Goal: Information Seeking & Learning: Learn about a topic

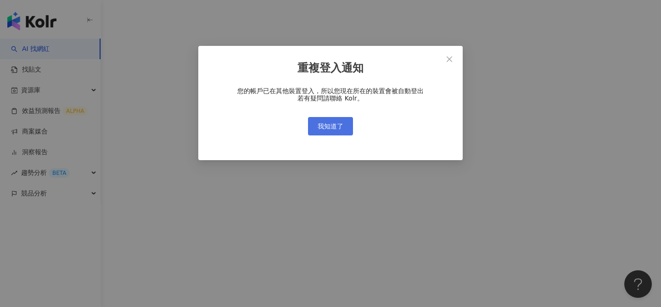
click at [344, 134] on button "我知道了" at bounding box center [330, 126] width 45 height 18
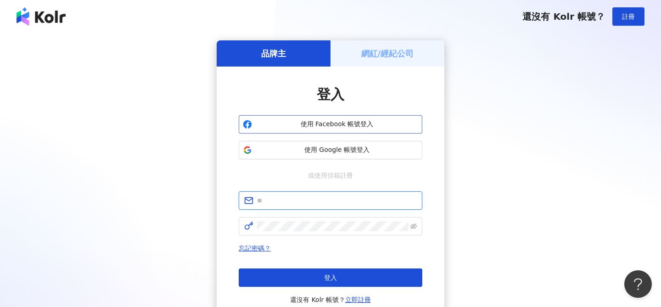
type input "**********"
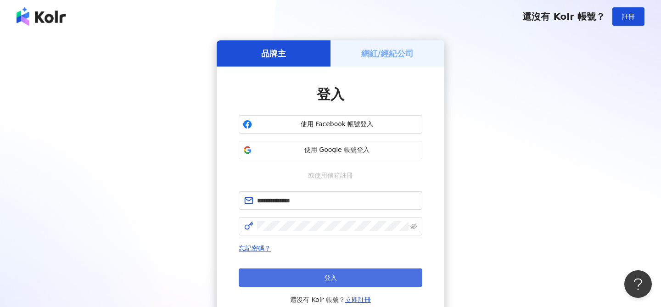
click at [330, 272] on button "登入" at bounding box center [331, 278] width 184 height 18
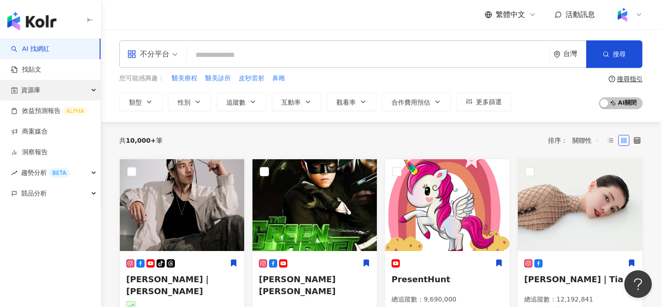
click at [51, 91] on div "資源庫" at bounding box center [50, 90] width 101 height 21
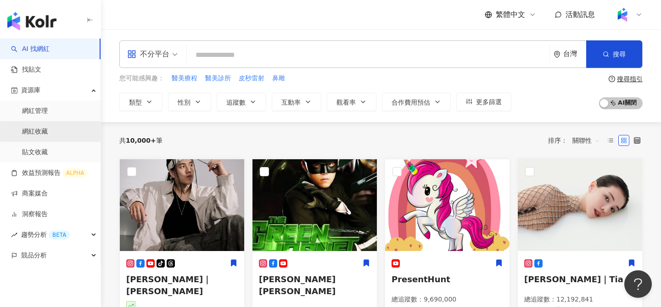
click at [48, 130] on link "網紅收藏" at bounding box center [35, 131] width 26 height 9
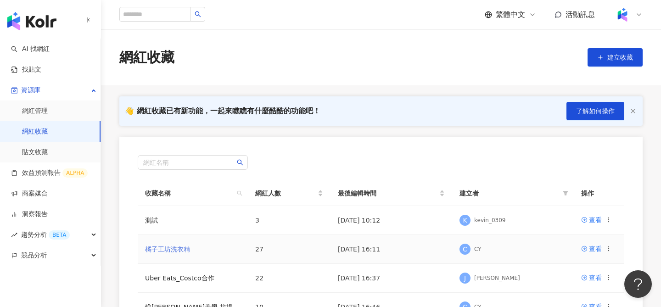
click at [179, 252] on link "橘子工坊洗衣精" at bounding box center [167, 249] width 45 height 7
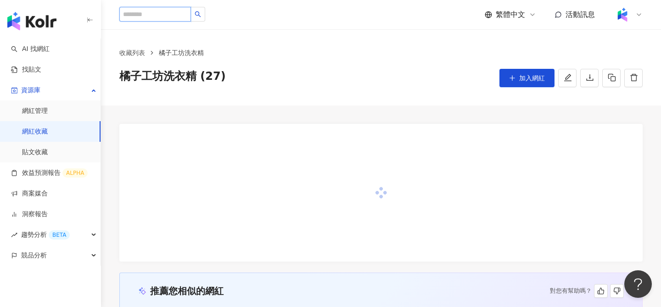
click at [166, 12] on input "search" at bounding box center [155, 14] width 72 height 15
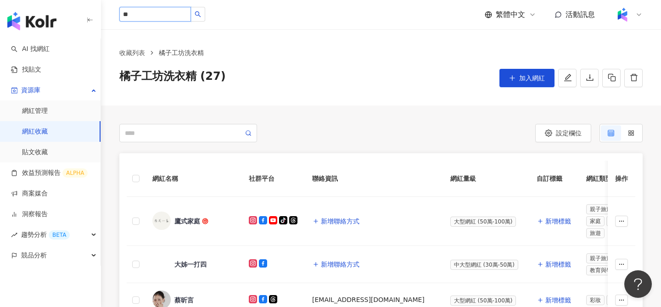
type input "*"
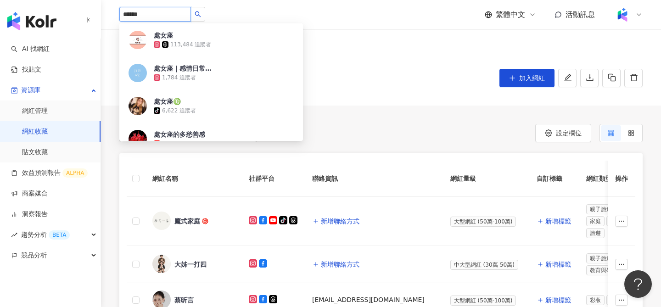
type input "*****"
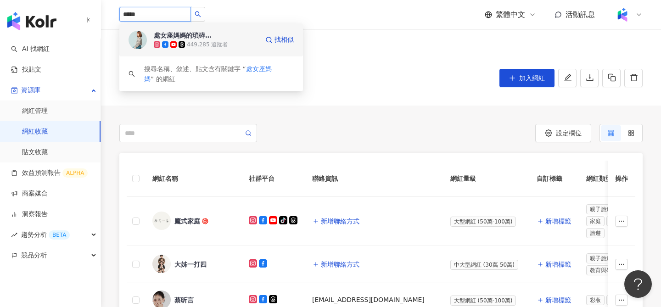
click at [207, 47] on div "449,285 追蹤者" at bounding box center [207, 45] width 41 height 8
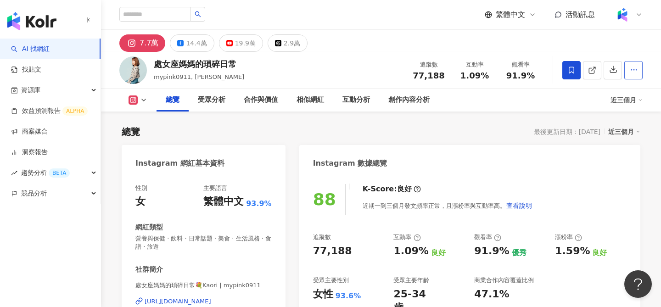
click at [630, 70] on button "button" at bounding box center [633, 70] width 18 height 18
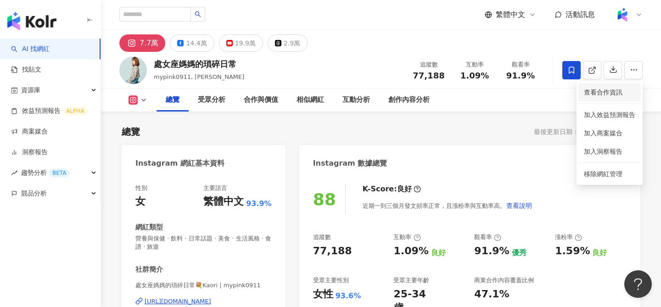
click at [615, 93] on span "查看合作資訊" at bounding box center [609, 92] width 51 height 10
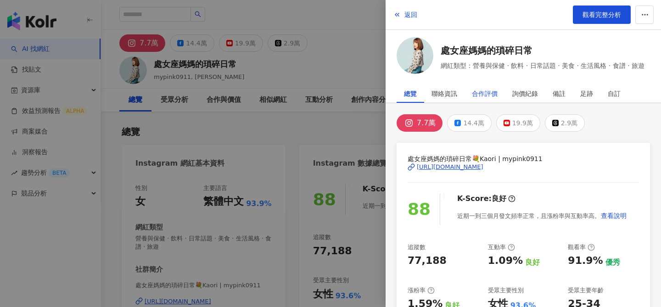
click at [486, 99] on div "合作評價" at bounding box center [485, 93] width 26 height 18
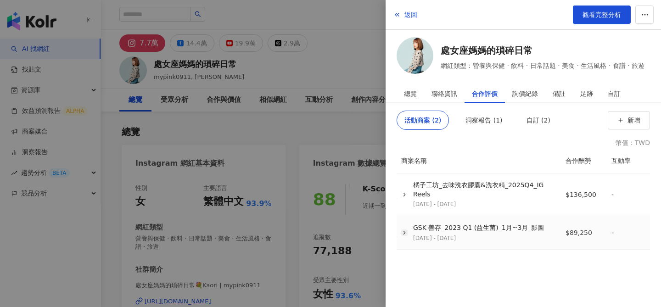
click at [403, 233] on icon "button" at bounding box center [404, 233] width 6 height 6
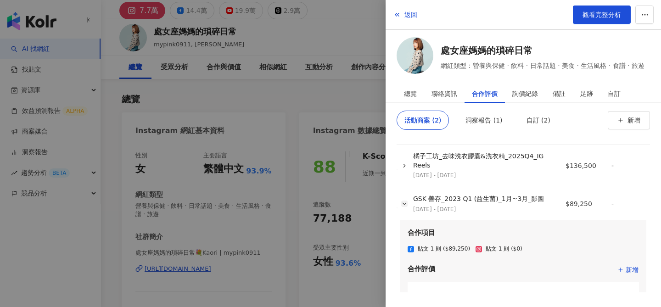
scroll to position [33, 0]
drag, startPoint x: 568, startPoint y: 205, endPoint x: 600, endPoint y: 212, distance: 32.4
click at [600, 212] on td "$89,250" at bounding box center [581, 204] width 46 height 34
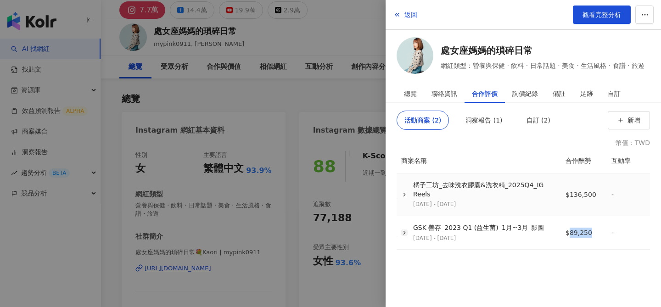
scroll to position [0, 0]
click at [600, 212] on td "$136,500" at bounding box center [581, 195] width 46 height 43
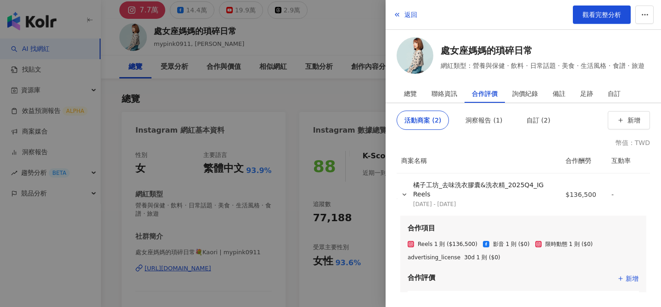
scroll to position [6, 0]
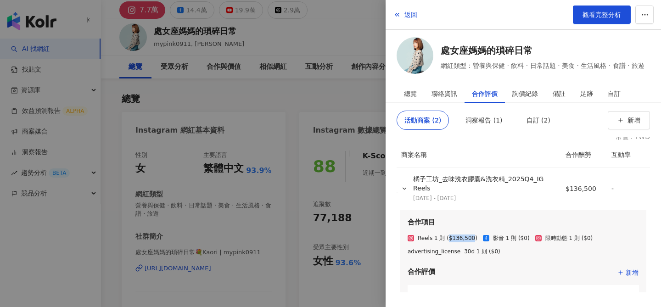
drag, startPoint x: 447, startPoint y: 237, endPoint x: 469, endPoint y: 238, distance: 22.0
click at [469, 238] on div "Reels 1 則 ($136,500)" at bounding box center [448, 239] width 60 height 8
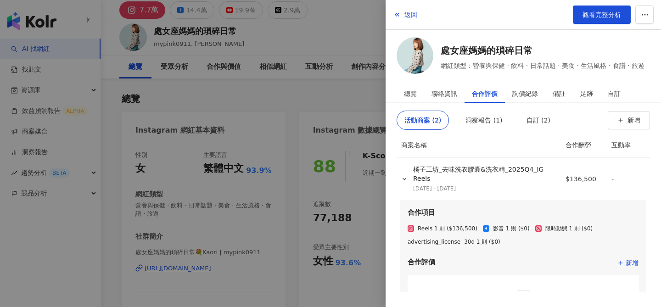
scroll to position [16, 0]
click at [406, 178] on polyline "button" at bounding box center [404, 179] width 3 height 2
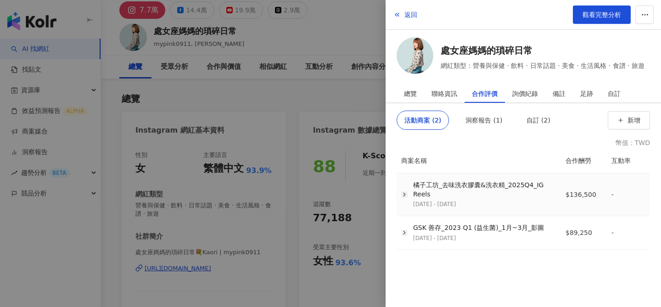
scroll to position [0, 0]
click at [476, 231] on div "GSK 善存_2023 Q1 (益生菌)_1月~3月_影圖" at bounding box center [478, 228] width 131 height 9
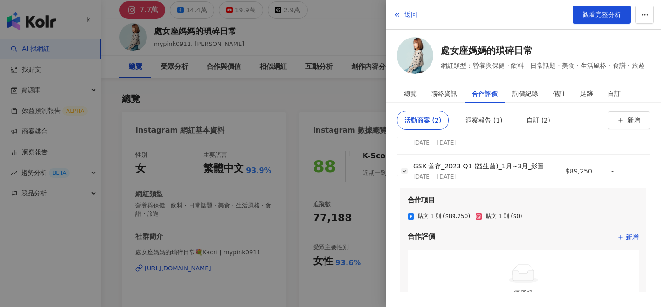
scroll to position [39, 0]
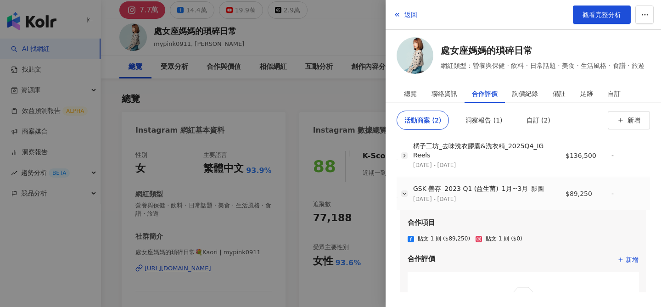
click at [467, 189] on div "GSK 善存_2023 Q1 (益生菌)_1月~3月_影圖" at bounding box center [478, 189] width 131 height 9
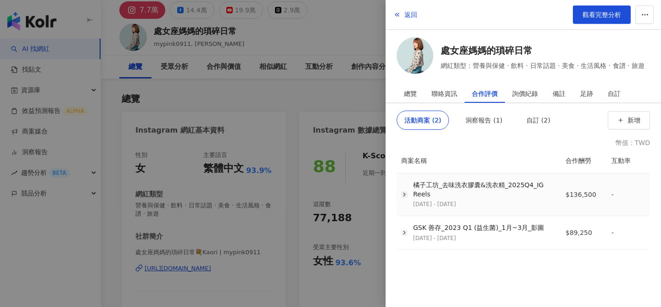
scroll to position [0, 0]
click at [467, 189] on div "橘子工坊_去味洗衣膠囊&洗衣精_2025Q4_IG Reels" at bounding box center [483, 190] width 141 height 18
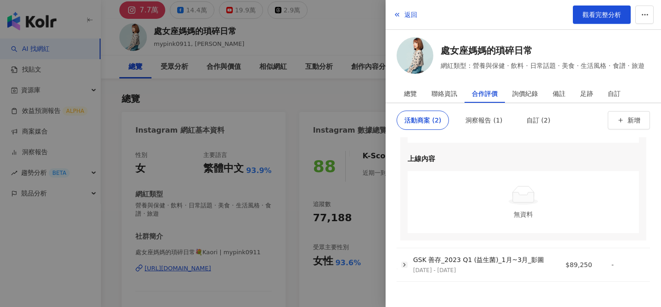
scroll to position [219, 0]
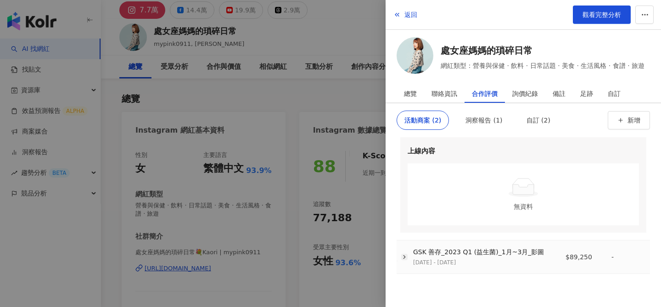
click at [456, 262] on div "2023/3/25 - 2023/5/31" at bounding box center [478, 263] width 131 height 8
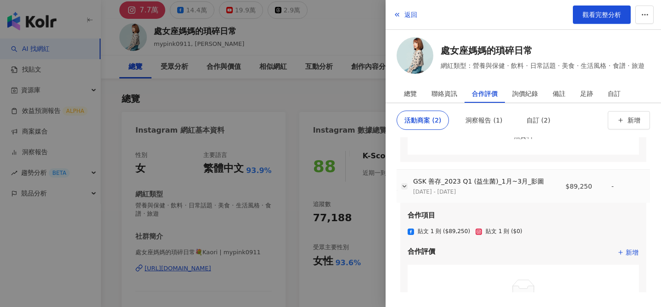
scroll to position [288, 0]
drag, startPoint x: 413, startPoint y: 182, endPoint x: 536, endPoint y: 183, distance: 123.5
click at [537, 183] on div "GSK 善存_2023 Q1 (益生菌)_1月~3月_影圖" at bounding box center [478, 182] width 131 height 9
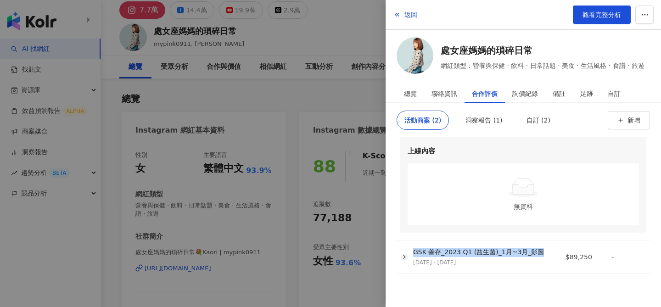
copy div "GSK 善存_2023 Q1 (益生菌)_1月~3月_影圖"
